Goal: Transaction & Acquisition: Subscribe to service/newsletter

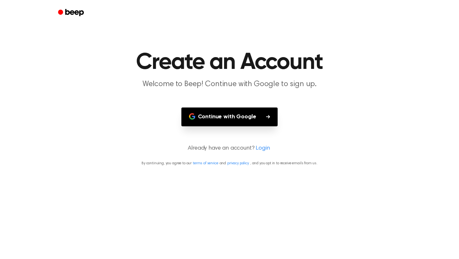
click at [230, 119] on button "Continue with Google" at bounding box center [229, 116] width 97 height 19
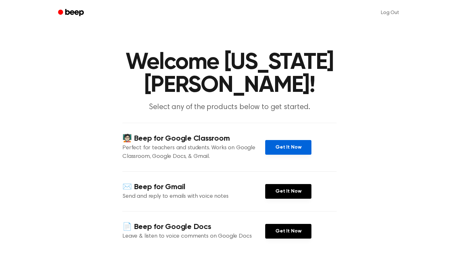
click at [294, 140] on link "Get It Now" at bounding box center [288, 147] width 46 height 15
